Goal: Task Accomplishment & Management: Complete application form

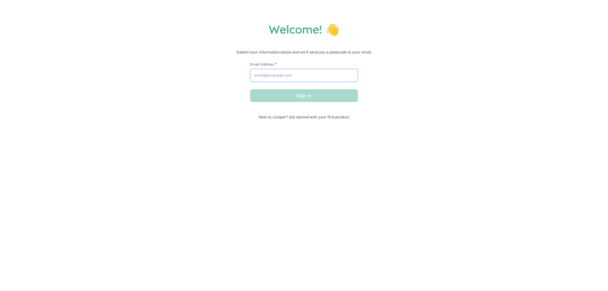
click at [287, 74] on input "Email Address *" at bounding box center [304, 75] width 108 height 13
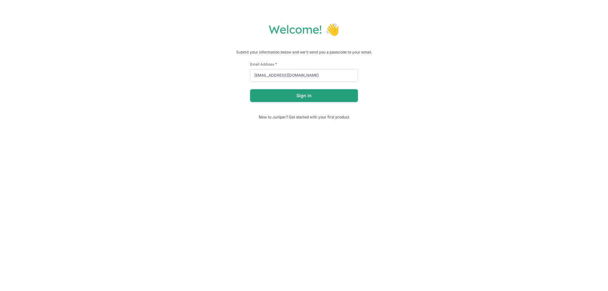
click at [288, 95] on button "Sign in" at bounding box center [304, 95] width 108 height 13
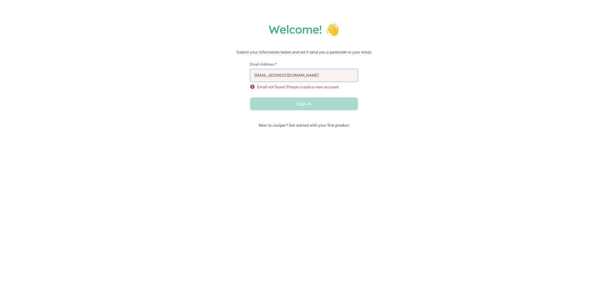
click at [307, 78] on input "[EMAIL_ADDRESS][DOMAIN_NAME]" at bounding box center [304, 75] width 108 height 13
click at [260, 105] on div "Sign in" at bounding box center [304, 103] width 108 height 13
click at [302, 79] on input "[EMAIL_ADDRESS][DOMAIN_NAME]" at bounding box center [304, 75] width 108 height 13
click at [311, 75] on input "[EMAIL_ADDRESS][DOMAIN_NAME]" at bounding box center [304, 75] width 108 height 13
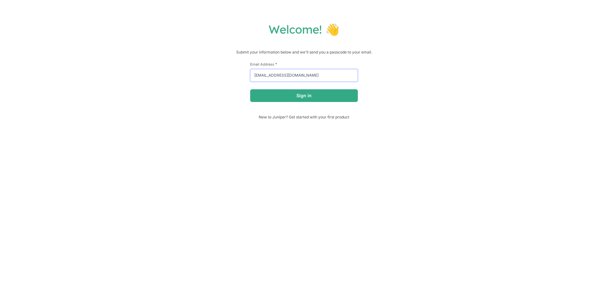
type input "[EMAIL_ADDRESS][DOMAIN_NAME]"
click at [311, 97] on button "Sign in" at bounding box center [304, 95] width 108 height 13
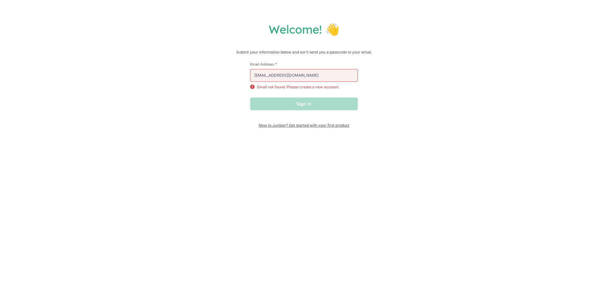
click at [283, 125] on span "New to Juniper? Get started with your first product" at bounding box center [304, 125] width 108 height 5
